Goal: Information Seeking & Learning: Learn about a topic

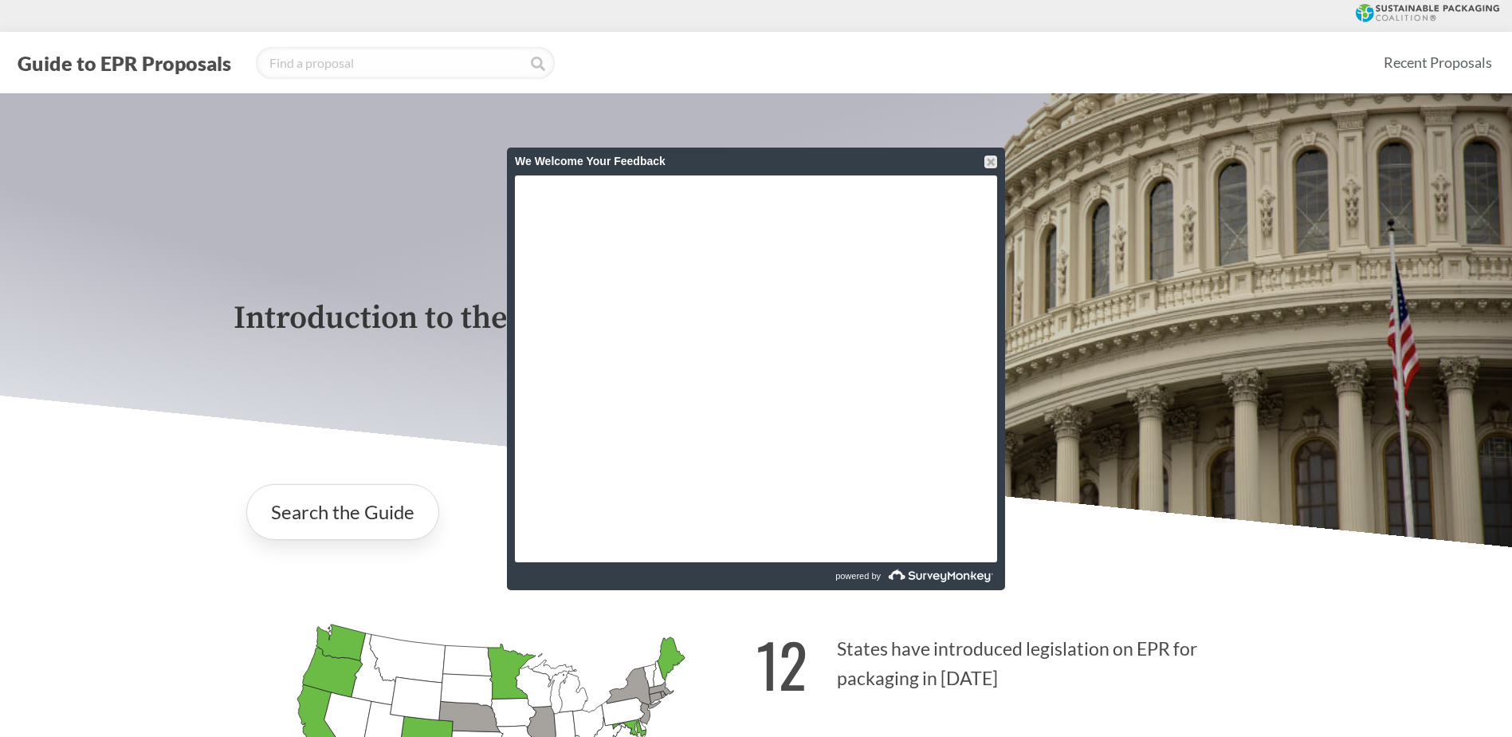
scroll to position [1833, 0]
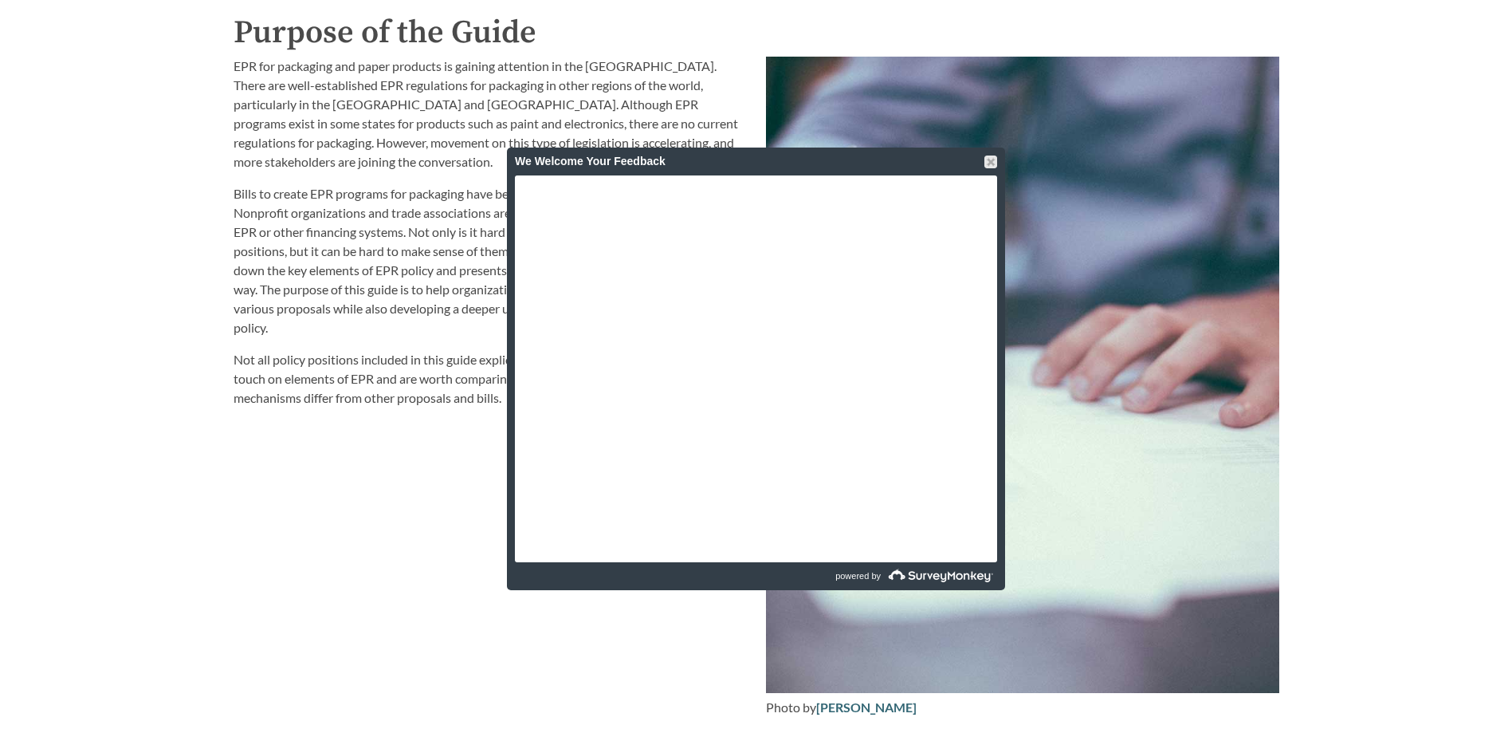
click at [383, 521] on div "EPR for packaging and paper products is gaining attention in the [GEOGRAPHIC_DA…" at bounding box center [490, 387] width 533 height 680
click at [988, 163] on div at bounding box center [991, 161] width 13 height 13
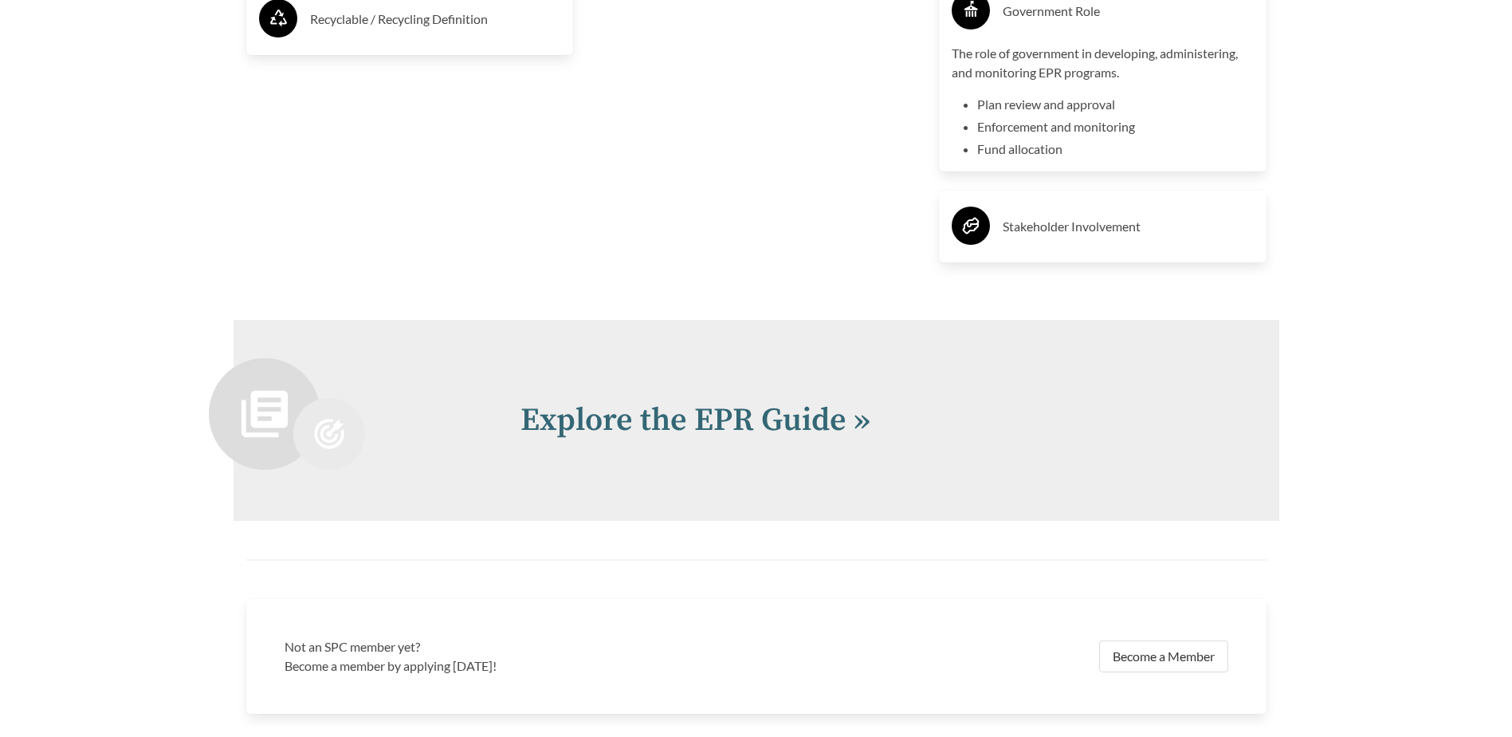
scroll to position [4132, 0]
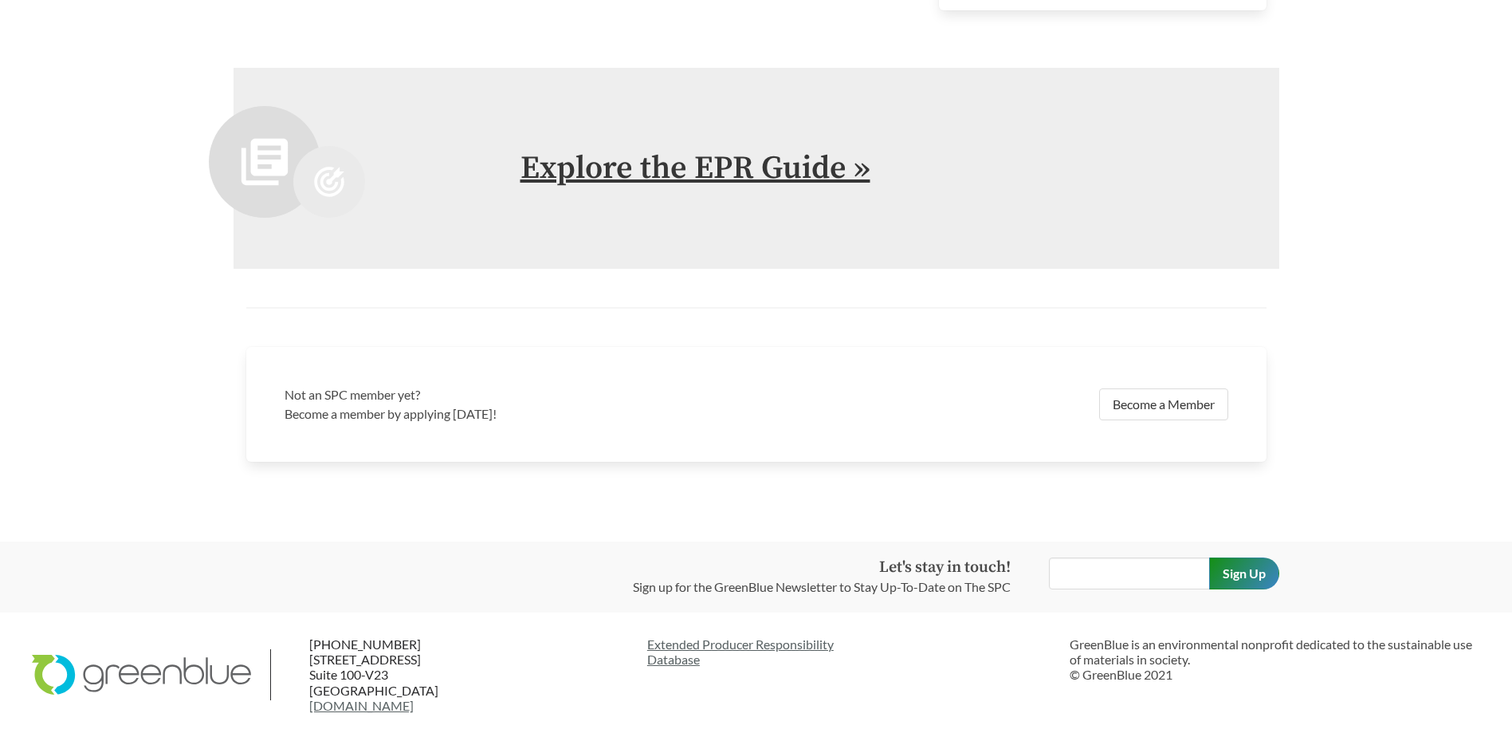
click at [809, 165] on link "Explore the EPR Guide »" at bounding box center [696, 168] width 350 height 40
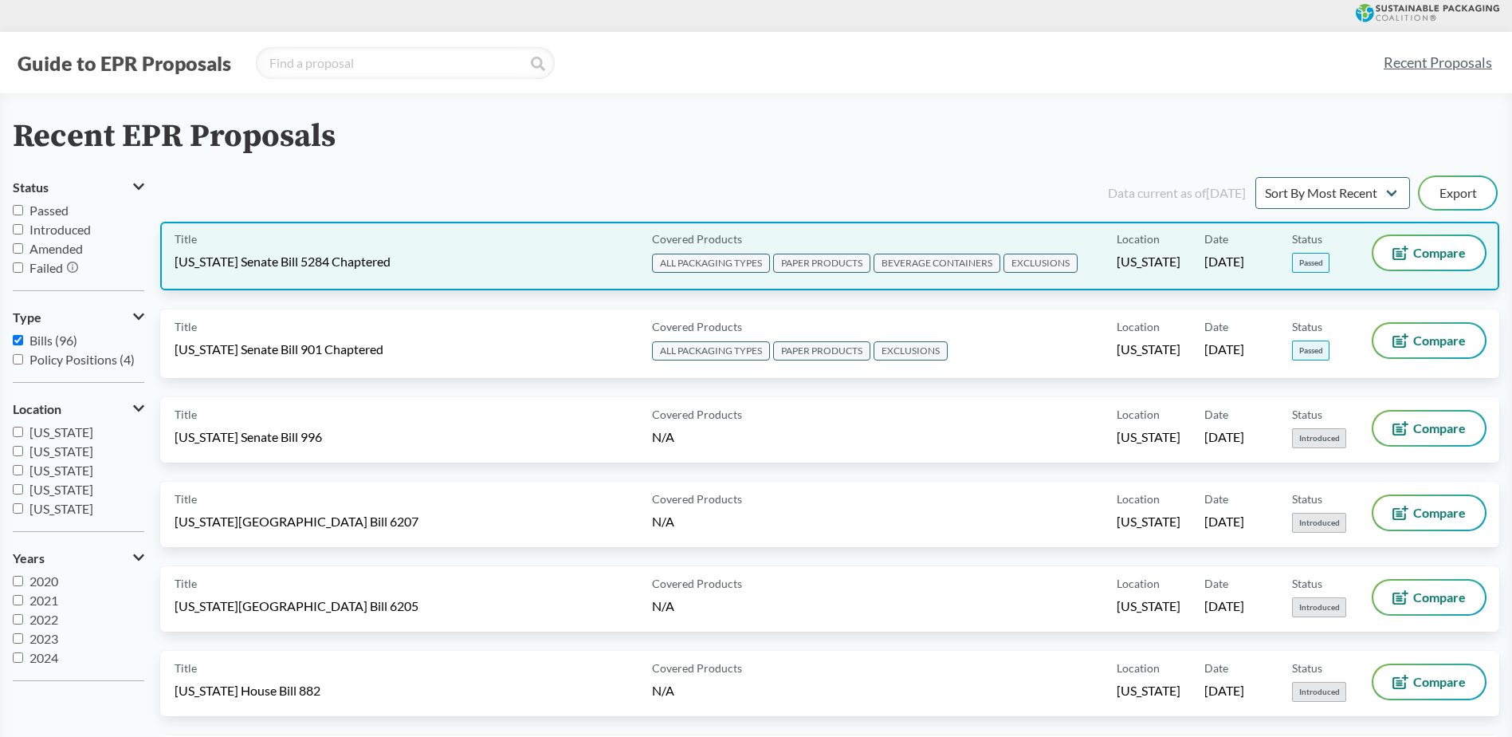
click at [1039, 265] on span "EXCLUSIONS" at bounding box center [1041, 263] width 74 height 19
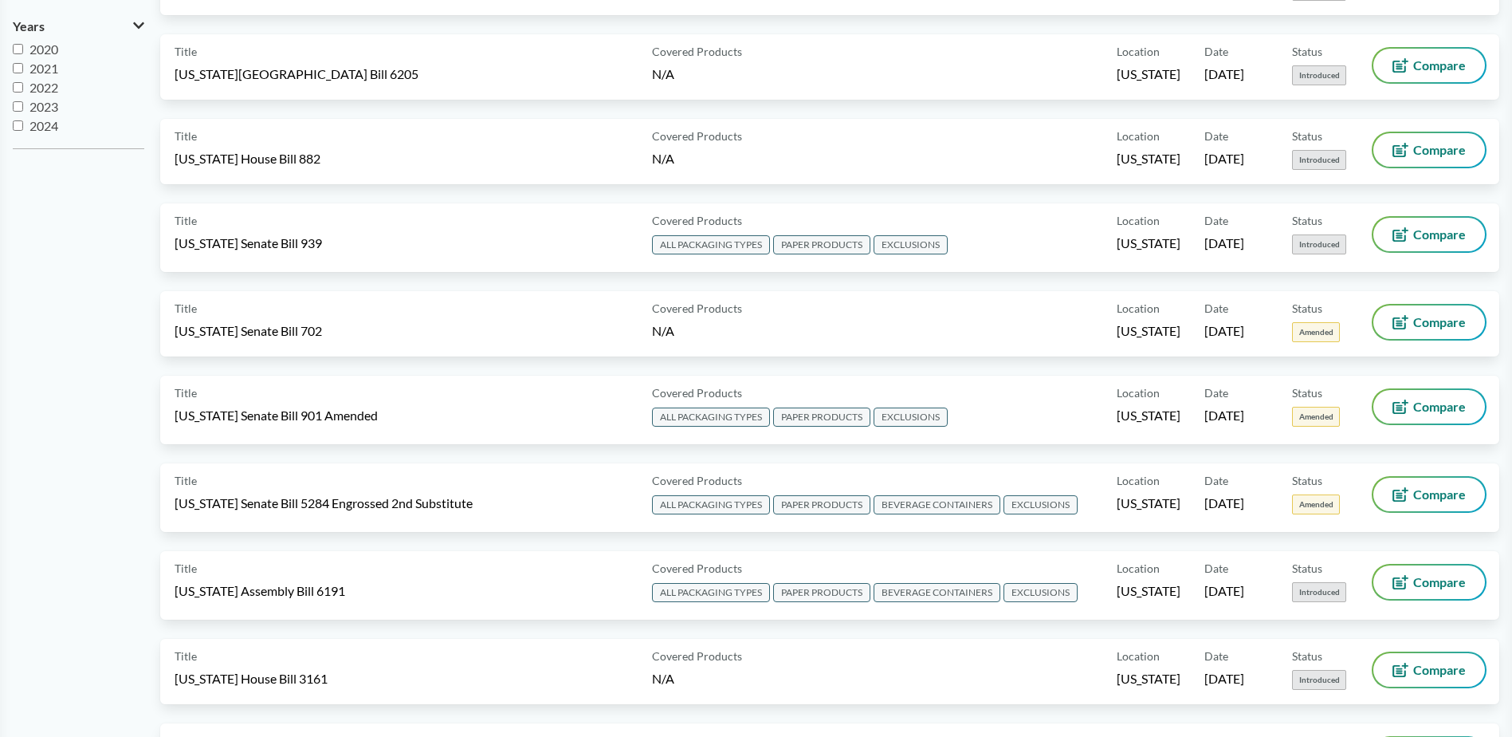
scroll to position [558, 0]
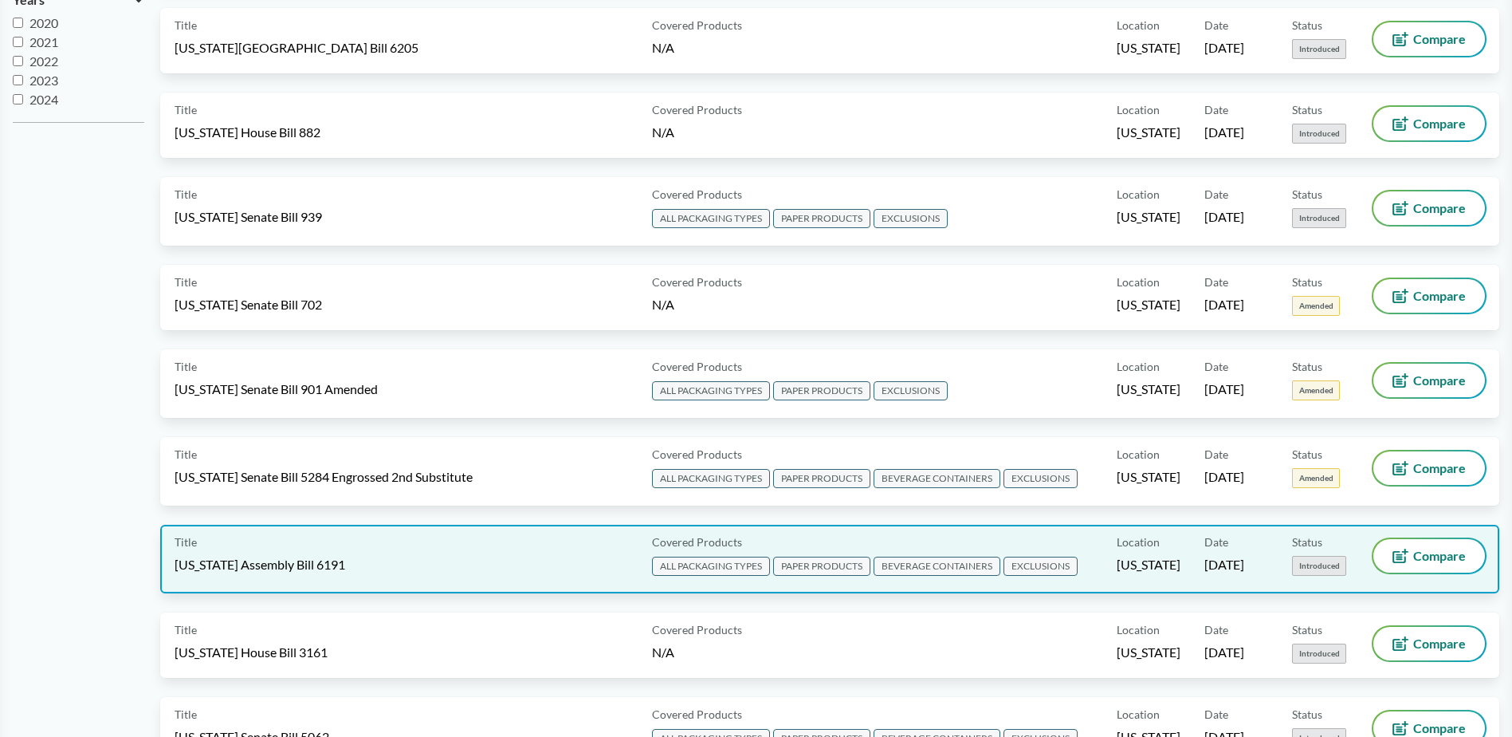
click at [746, 566] on span "ALL PACKAGING TYPES" at bounding box center [711, 565] width 118 height 19
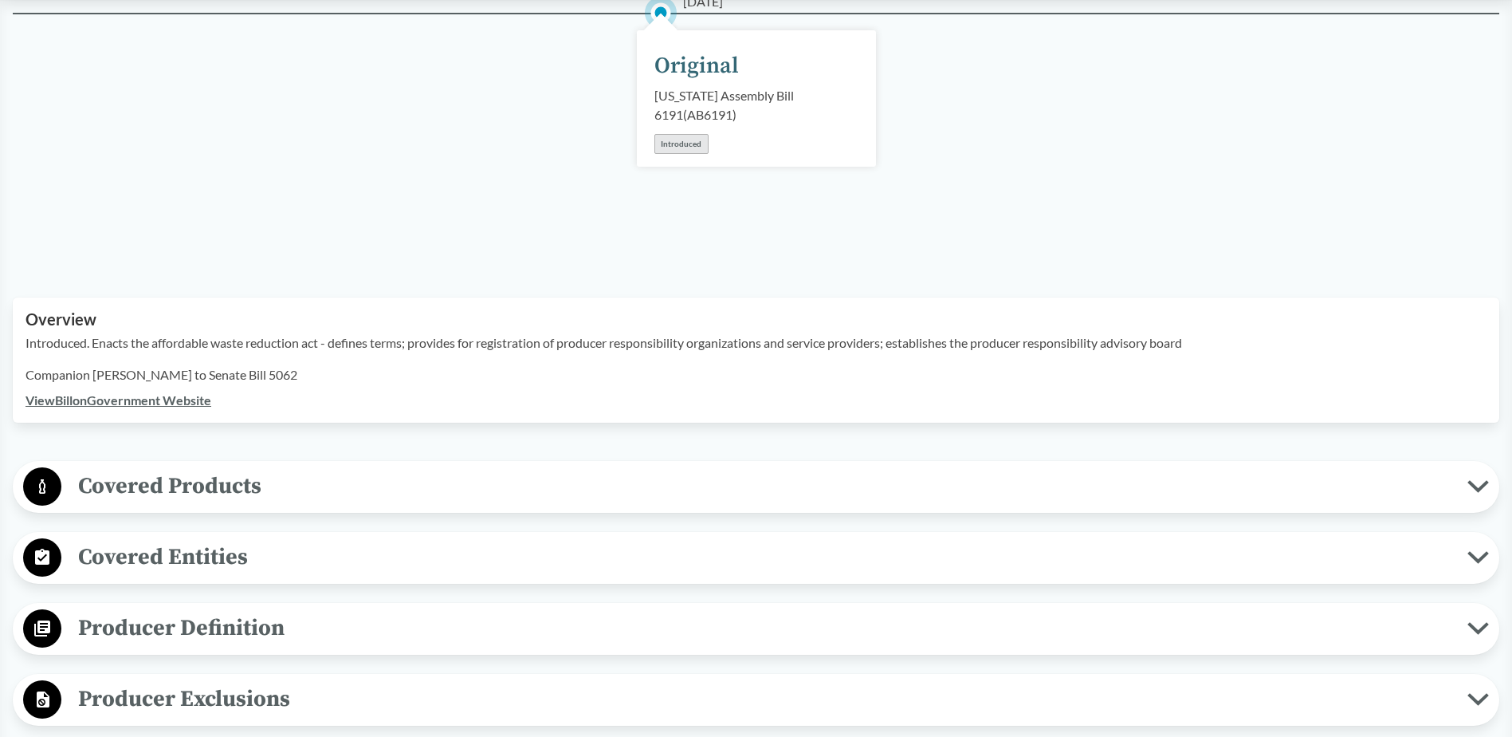
scroll to position [239, 0]
click at [488, 486] on span "Covered Products" at bounding box center [764, 485] width 1406 height 36
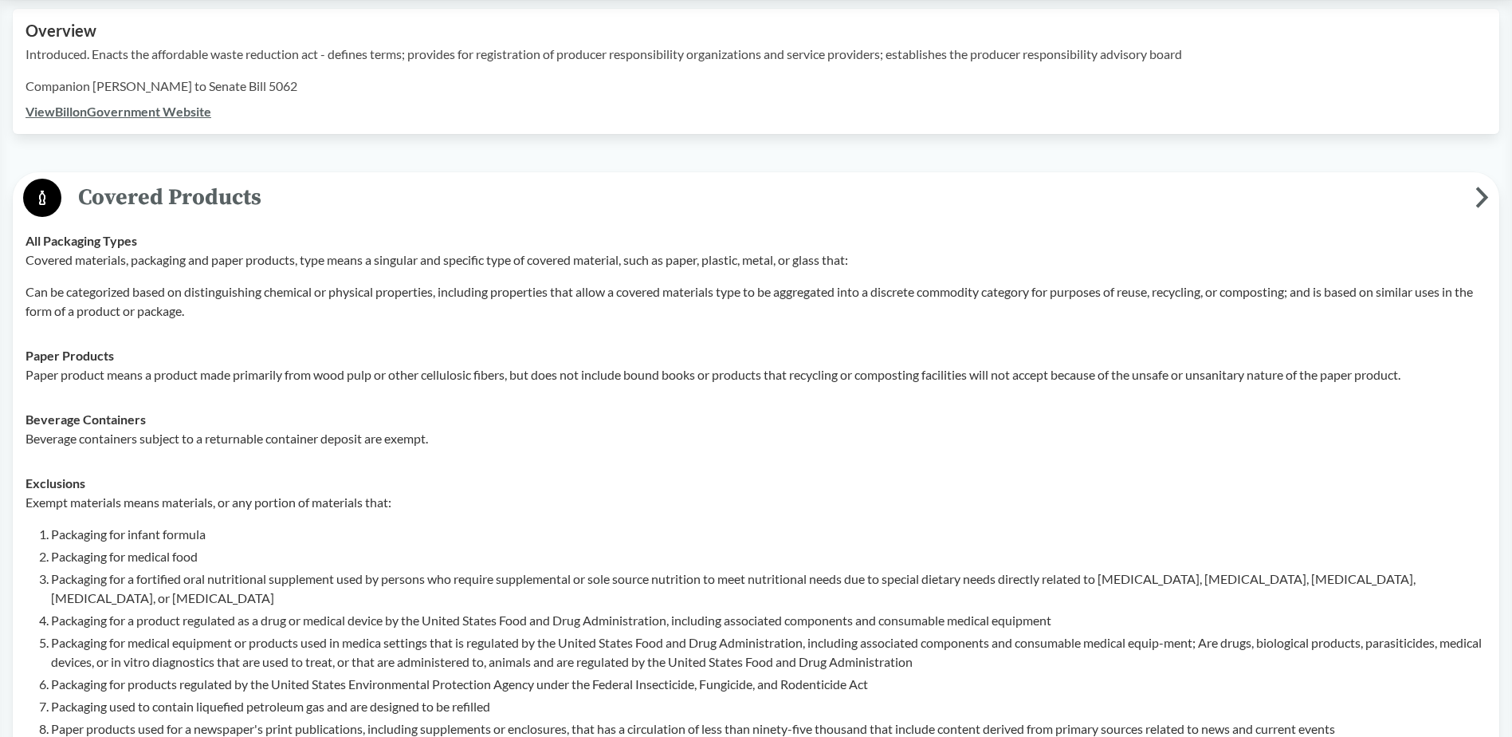
scroll to position [478, 0]
